Goal: Find specific page/section: Find specific page/section

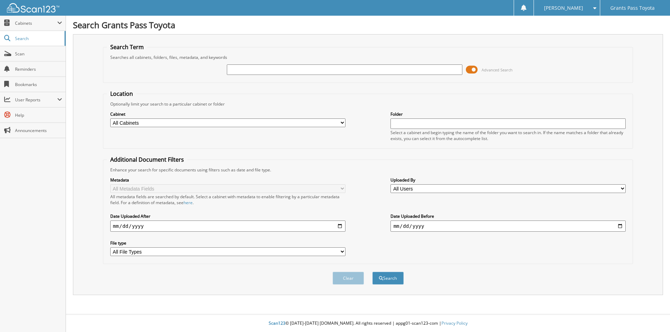
click at [295, 68] on input "text" at bounding box center [344, 70] width 235 height 10
type input "31277a"
click at [372, 272] on button "Search" at bounding box center [387, 278] width 31 height 13
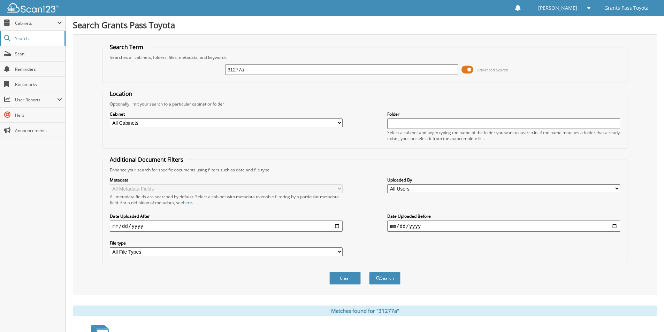
click at [16, 36] on span "Search" at bounding box center [38, 39] width 46 height 6
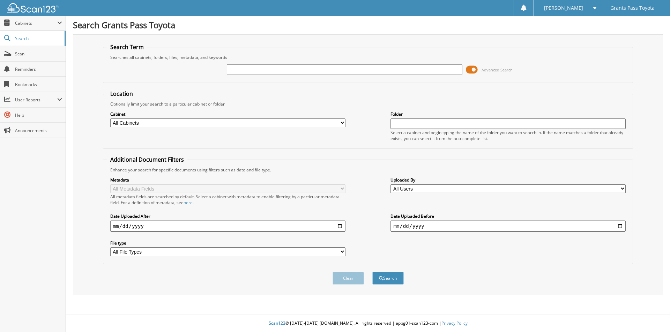
click at [472, 69] on span at bounding box center [472, 70] width 12 height 10
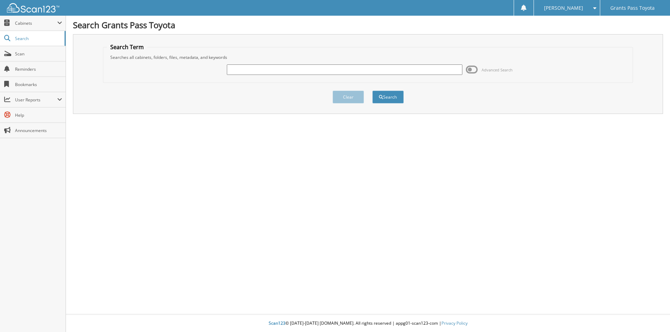
click at [265, 71] on input "text" at bounding box center [344, 70] width 235 height 10
type input "31277a"
click at [372, 91] on button "Search" at bounding box center [387, 97] width 31 height 13
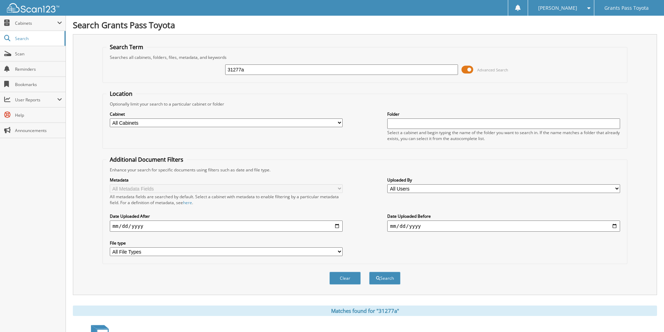
click at [32, 7] on img at bounding box center [33, 7] width 52 height 9
